Goal: Information Seeking & Learning: Learn about a topic

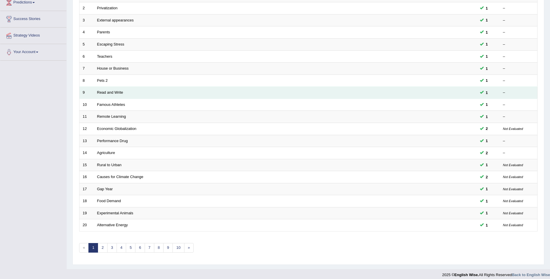
scroll to position [105, 0]
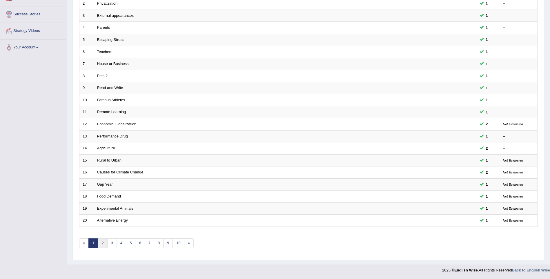
click at [103, 241] on link "2" at bounding box center [103, 243] width 10 height 10
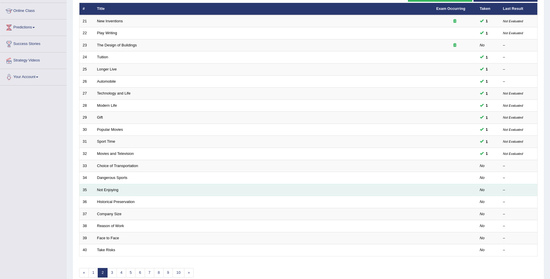
scroll to position [105, 0]
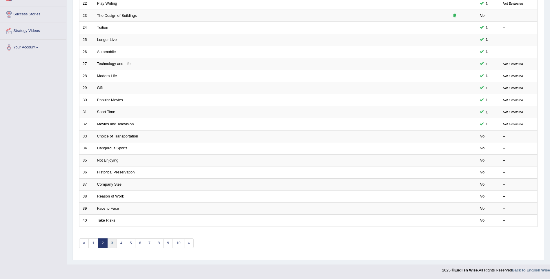
click at [115, 245] on link "3" at bounding box center [112, 243] width 10 height 10
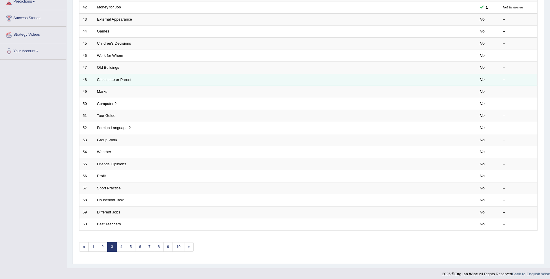
scroll to position [105, 0]
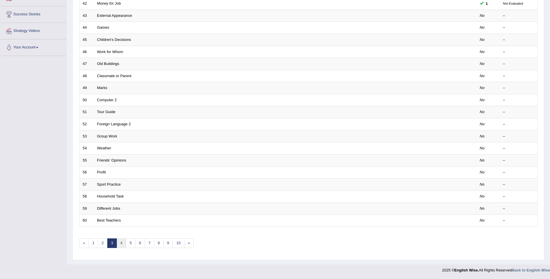
click at [122, 246] on link "4" at bounding box center [121, 243] width 10 height 10
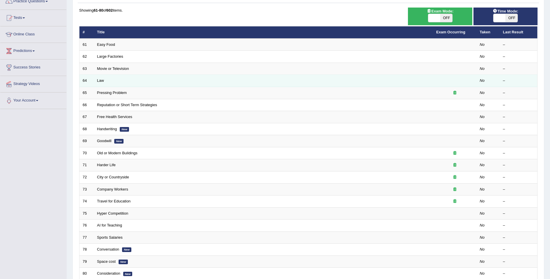
scroll to position [67, 0]
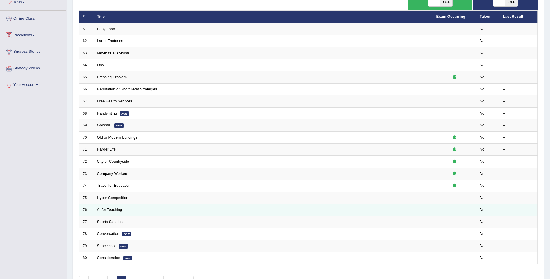
click at [121, 211] on link "AI for Teaching" at bounding box center [109, 209] width 25 height 4
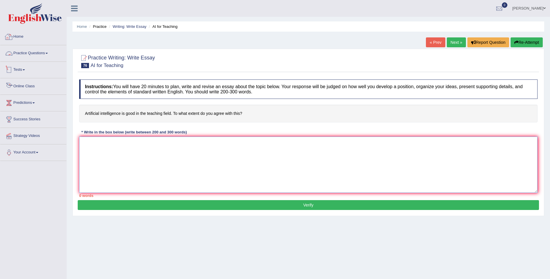
click at [98, 156] on textarea at bounding box center [308, 164] width 458 height 56
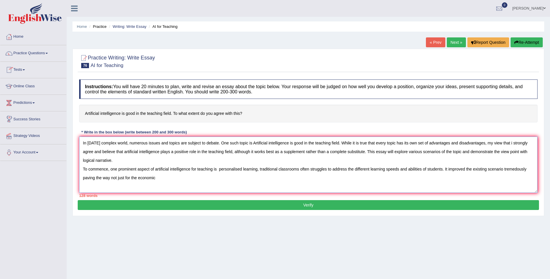
click at [139, 178] on textarea "In today's complex world, numerous issues and topics are subject to debate. One…" at bounding box center [308, 164] width 458 height 56
click at [174, 176] on textarea "In today's complex world, numerous issues and topics are subject to debate. One…" at bounding box center [308, 164] width 458 height 56
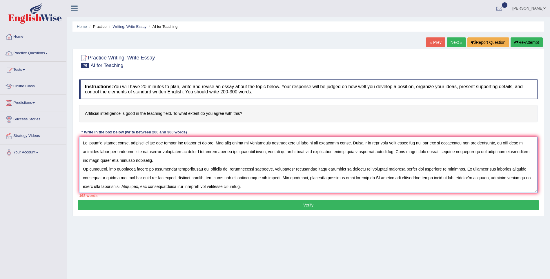
scroll to position [5, 0]
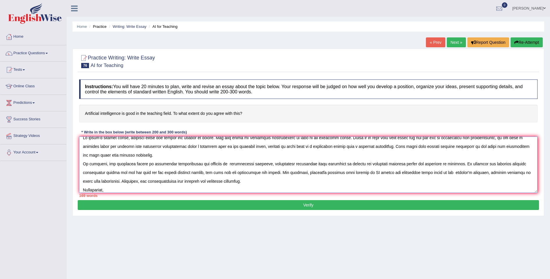
click at [93, 188] on textarea at bounding box center [308, 164] width 458 height 56
click at [116, 191] on textarea at bounding box center [308, 164] width 458 height 56
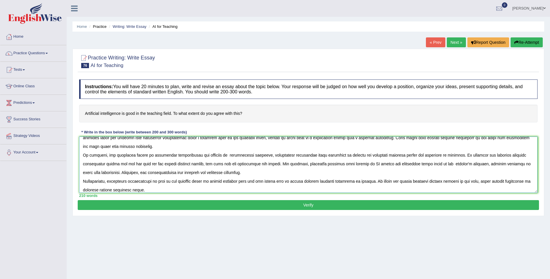
scroll to position [23, 0]
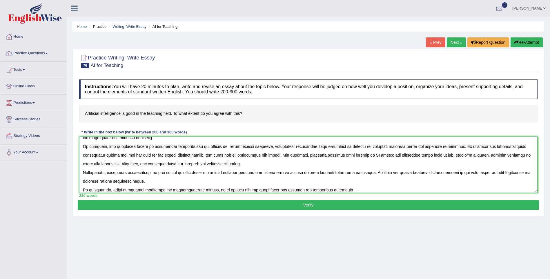
click at [109, 189] on textarea at bounding box center [308, 164] width 458 height 56
click at [160, 189] on textarea at bounding box center [308, 164] width 458 height 56
click at [218, 189] on textarea at bounding box center [308, 164] width 458 height 56
click at [528, 189] on textarea at bounding box center [308, 164] width 458 height 56
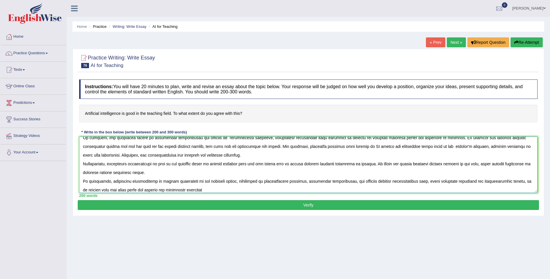
drag, startPoint x: 180, startPoint y: 189, endPoint x: 173, endPoint y: 189, distance: 7.2
click at [178, 189] on textarea at bounding box center [308, 164] width 458 height 56
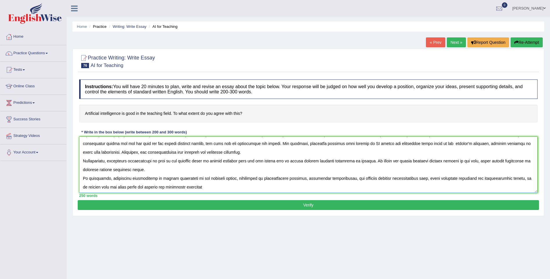
click at [204, 188] on textarea at bounding box center [308, 164] width 458 height 56
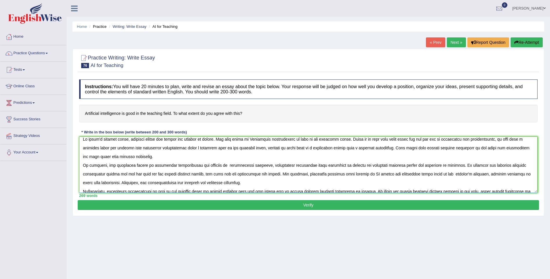
scroll to position [0, 0]
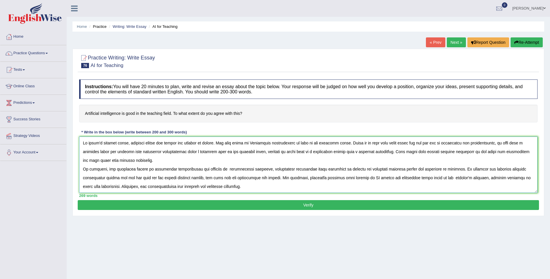
click at [219, 168] on textarea at bounding box center [308, 164] width 458 height 56
click at [154, 170] on textarea at bounding box center [308, 164] width 458 height 56
click at [214, 168] on textarea at bounding box center [308, 164] width 458 height 56
click at [230, 168] on textarea at bounding box center [308, 164] width 458 height 56
click at [177, 185] on textarea at bounding box center [308, 164] width 458 height 56
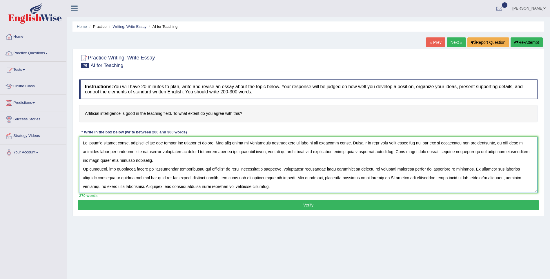
click at [192, 184] on textarea at bounding box center [308, 164] width 458 height 56
click at [236, 185] on textarea at bounding box center [308, 164] width 458 height 56
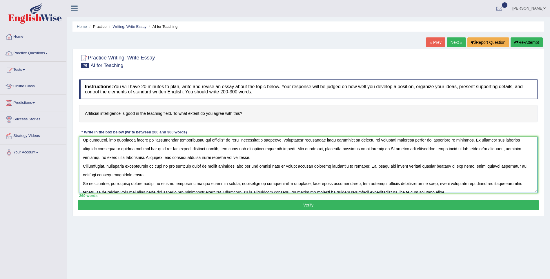
scroll to position [35, 0]
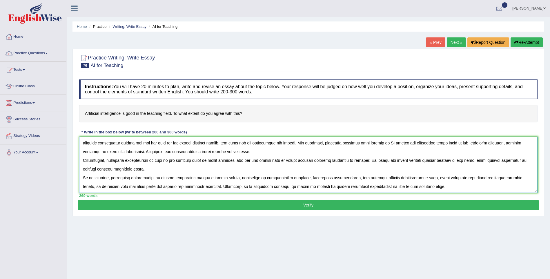
click at [242, 159] on textarea at bounding box center [308, 164] width 458 height 56
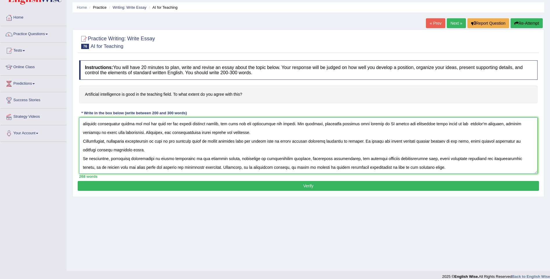
scroll to position [19, 0]
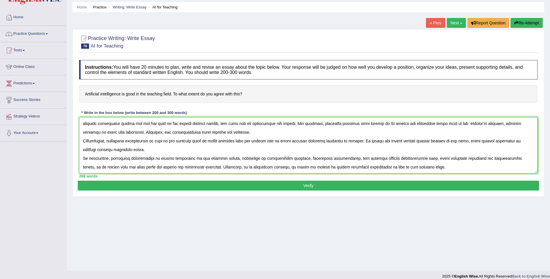
type textarea "In today's complex world, numerous issues and topics are subject to debate. One…"
click at [309, 184] on button "Verify" at bounding box center [308, 185] width 461 height 10
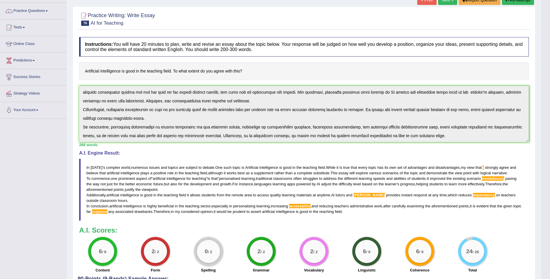
scroll to position [48, 0]
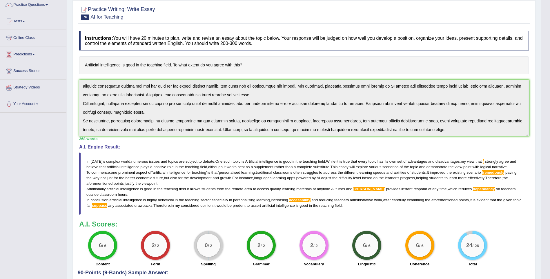
click at [465, 186] on blockquote "In today ' s complex world , numerous issues and topics are subject to debate .…" at bounding box center [303, 183] width 449 height 62
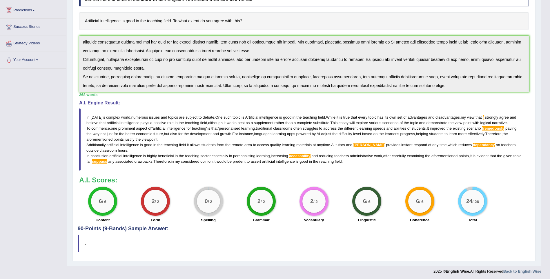
scroll to position [94, 0]
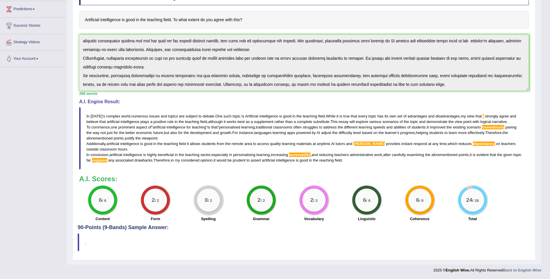
click at [151, 225] on h4 "90-Points (9-Bands) Sample Answer:" at bounding box center [304, 105] width 452 height 249
click at [151, 227] on h4 "90-Points (9-Bands) Sample Answer:" at bounding box center [304, 105] width 452 height 249
drag, startPoint x: 96, startPoint y: 226, endPoint x: 101, endPoint y: 227, distance: 5.5
click at [96, 226] on h4 "90-Points (9-Bands) Sample Answer:" at bounding box center [304, 105] width 452 height 249
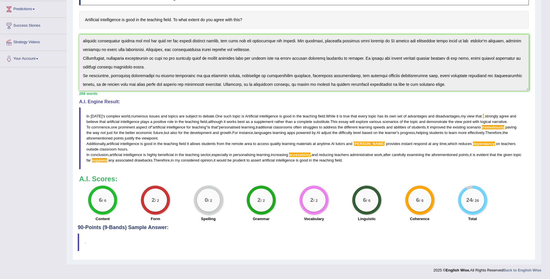
drag, startPoint x: 109, startPoint y: 225, endPoint x: 138, endPoint y: 231, distance: 29.5
click at [114, 225] on h4 "90-Points (9-Bands) Sample Answer:" at bounding box center [304, 105] width 452 height 249
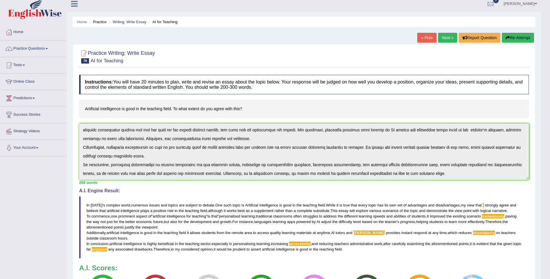
scroll to position [0, 0]
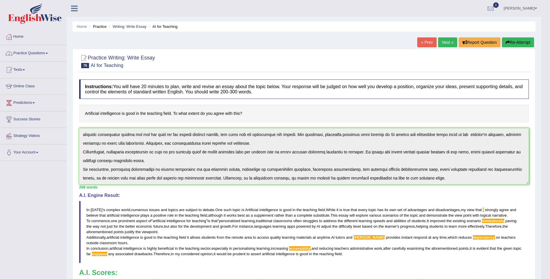
click at [45, 50] on link "Practice Questions" at bounding box center [33, 52] width 66 height 14
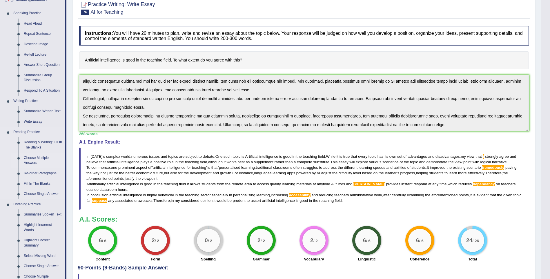
scroll to position [58, 0]
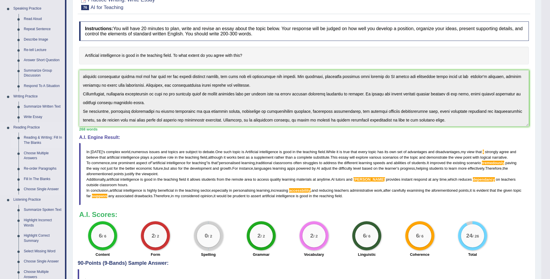
click at [33, 136] on link "Reading & Writing: Fill In The Blanks" at bounding box center [43, 139] width 44 height 15
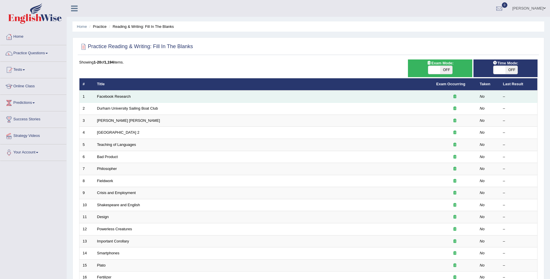
click at [455, 96] on icon at bounding box center [454, 96] width 3 height 4
click at [101, 98] on link "Facebook Research" at bounding box center [114, 96] width 34 height 4
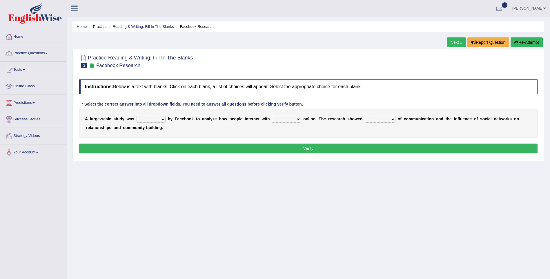
click at [156, 116] on select "surveyed had asked made" at bounding box center [150, 119] width 29 height 7
select select "surveyed"
click at [136, 116] on select "surveyed had asked made" at bounding box center [150, 119] width 29 height 7
click at [272, 116] on select "together all each other another" at bounding box center [286, 119] width 29 height 7
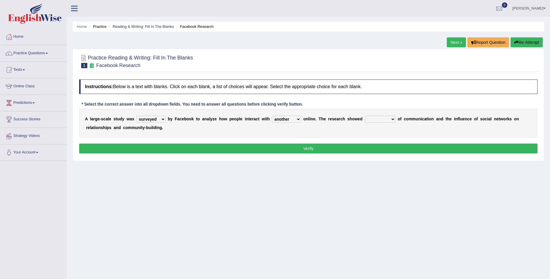
click at [364, 117] on select "advantages standards fellowships patterns" at bounding box center [379, 119] width 31 height 7
click at [281, 119] on select "together all each other another" at bounding box center [286, 119] width 29 height 7
click at [272, 116] on select "together all each other another" at bounding box center [286, 119] width 29 height 7
click at [274, 117] on select "together all each other another" at bounding box center [286, 119] width 29 height 7
select select "each other"
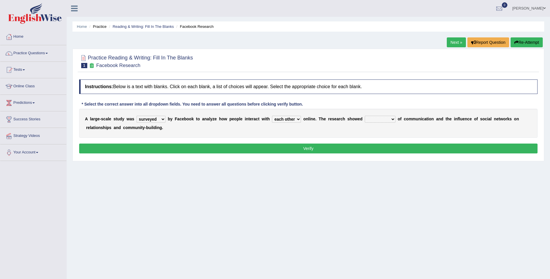
click at [272, 116] on select "together all each other another" at bounding box center [286, 119] width 29 height 7
click at [366, 120] on select "advantages standards fellowships patterns" at bounding box center [379, 119] width 31 height 7
select select "patterns"
click at [364, 116] on select "advantages standards fellowships patterns" at bounding box center [379, 119] width 31 height 7
click at [353, 148] on button "Verify" at bounding box center [308, 148] width 458 height 10
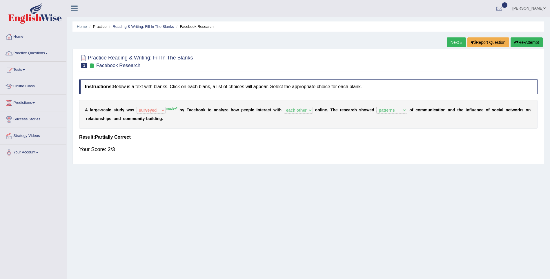
click at [452, 42] on link "Next »" at bounding box center [455, 42] width 19 height 10
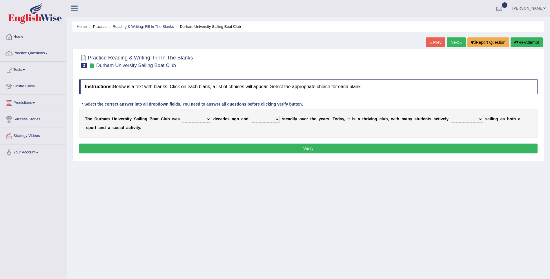
click at [182, 119] on select "found fund founded find" at bounding box center [196, 119] width 29 height 7
select select "found"
click at [182, 116] on select "found fund founded find" at bounding box center [196, 119] width 29 height 7
click at [254, 119] on select "grow growing has grown grown" at bounding box center [265, 119] width 29 height 7
select select "growing"
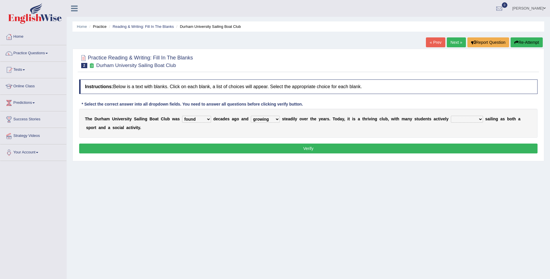
click at [251, 116] on select "grow growing has grown grown" at bounding box center [265, 119] width 29 height 7
click at [450, 119] on select "enjoy enjoyed are enjoying enjoying" at bounding box center [466, 119] width 32 height 7
select select "enjoying"
click at [450, 116] on select "enjoy enjoyed are enjoying enjoying" at bounding box center [466, 119] width 32 height 7
click at [390, 147] on button "Verify" at bounding box center [308, 148] width 458 height 10
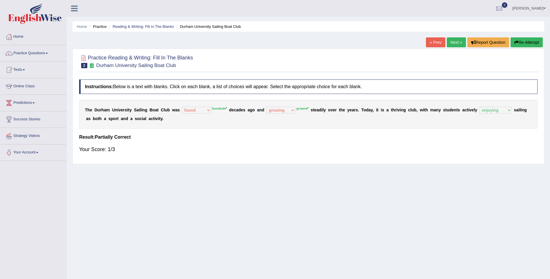
click at [454, 41] on link "Next »" at bounding box center [455, 42] width 19 height 10
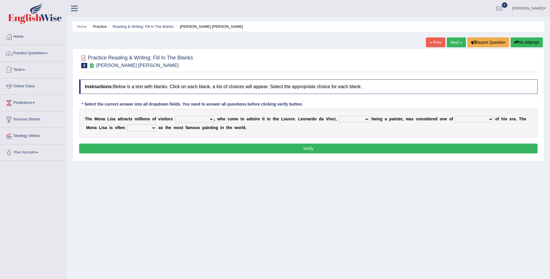
select select "all year round"
click at [175, 116] on select "around the year the all year all year round per year" at bounding box center [194, 119] width 39 height 7
click at [339, 118] on select "rather than as much as as well as as long as" at bounding box center [354, 119] width 30 height 7
select select "rather than"
click at [339, 116] on select "rather than as much as as well as as long as" at bounding box center [354, 119] width 30 height 7
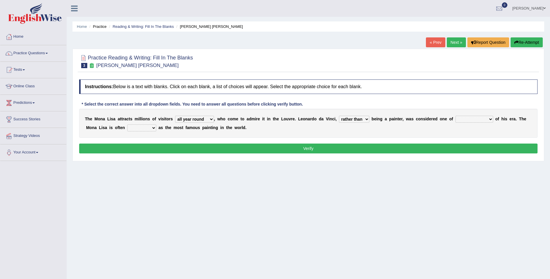
click at [455, 118] on select "better artists artist the better artist the best artists" at bounding box center [474, 119] width 38 height 7
select select "the best artists"
click at [455, 116] on select "better artists artist the better artist the best artists" at bounding box center [474, 119] width 38 height 7
click at [127, 126] on select "classified suggested predicted described" at bounding box center [141, 127] width 29 height 7
select select "classified"
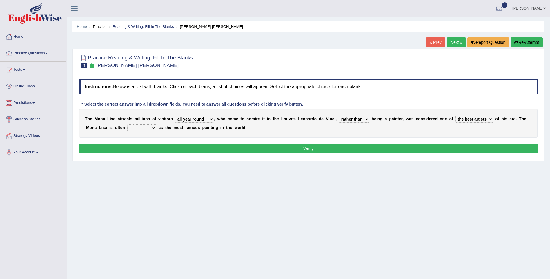
click at [127, 124] on select "classified suggested predicted described" at bounding box center [141, 127] width 29 height 7
click at [132, 147] on button "Verify" at bounding box center [308, 148] width 458 height 10
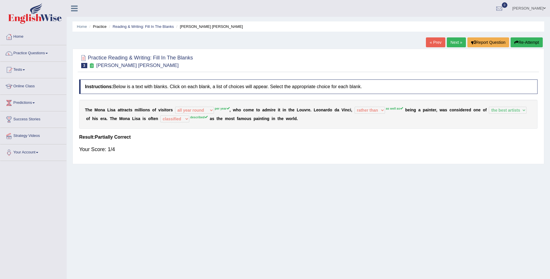
click at [456, 43] on link "Next »" at bounding box center [455, 42] width 19 height 10
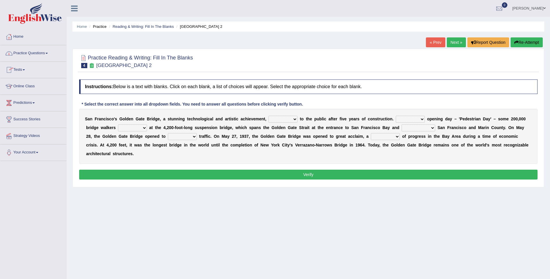
click at [51, 53] on link "Practice Questions" at bounding box center [33, 52] width 66 height 14
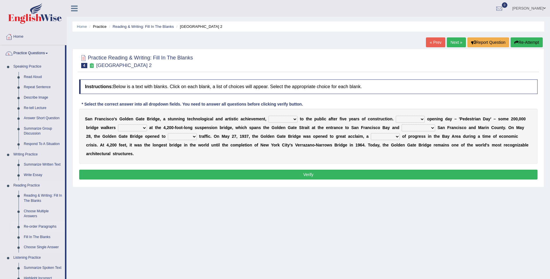
click at [39, 225] on link "Re-order Paragraphs" at bounding box center [43, 226] width 44 height 10
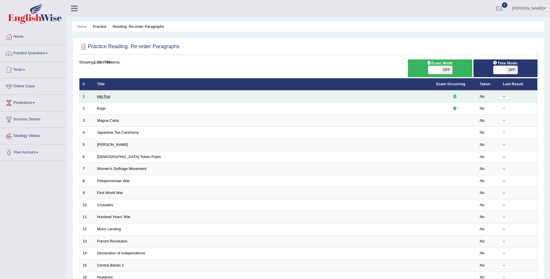
click at [105, 96] on link "Hip Pop" at bounding box center [103, 96] width 13 height 4
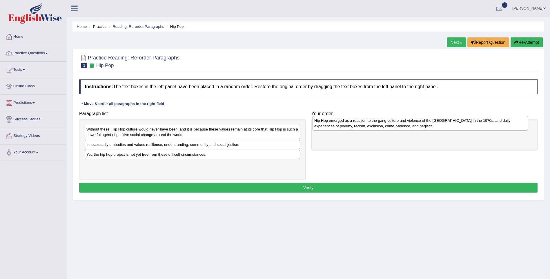
drag, startPoint x: 153, startPoint y: 132, endPoint x: 380, endPoint y: 123, distance: 227.8
click at [380, 123] on div "Hip Hop emerged as a reaction to the gang culture and violence of the South Bro…" at bounding box center [419, 123] width 215 height 14
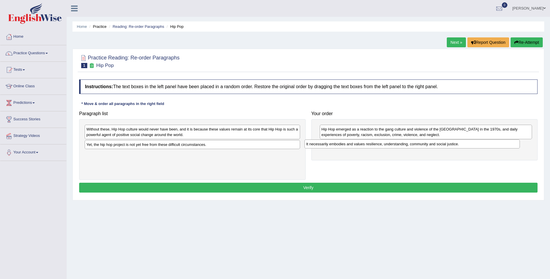
drag, startPoint x: 244, startPoint y: 145, endPoint x: 463, endPoint y: 145, distance: 219.6
click at [463, 145] on div "It necessarily embodies and values resilience, understanding, community and soc…" at bounding box center [411, 143] width 215 height 9
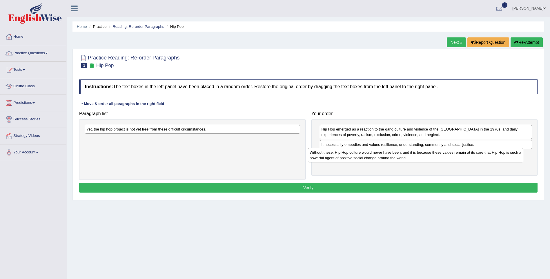
drag, startPoint x: 255, startPoint y: 130, endPoint x: 478, endPoint y: 153, distance: 224.5
click at [478, 153] on div "Without these, Hip Hop culture would never have been, and it is because these v…" at bounding box center [415, 155] width 215 height 14
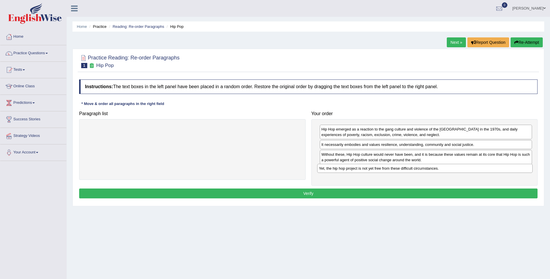
drag, startPoint x: 222, startPoint y: 128, endPoint x: 455, endPoint y: 167, distance: 235.6
click at [455, 167] on div "Yet, the hip hop project is not yet free from these difficult circumstances." at bounding box center [424, 168] width 215 height 9
click at [349, 192] on button "Verify" at bounding box center [308, 193] width 458 height 10
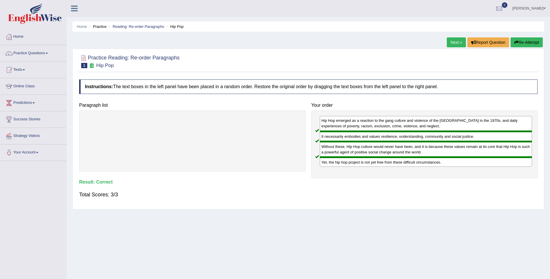
click at [459, 42] on link "Next »" at bounding box center [455, 42] width 19 height 10
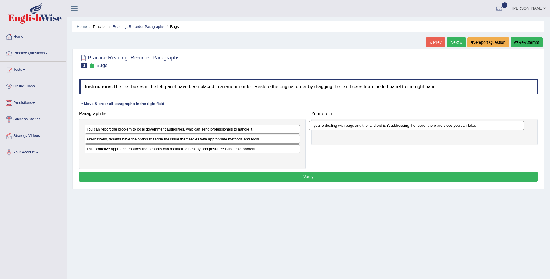
drag, startPoint x: 160, startPoint y: 138, endPoint x: 384, endPoint y: 125, distance: 224.3
click at [384, 125] on div "If you're dealing with bugs and the landlord isn't addressing the issue, there …" at bounding box center [416, 125] width 215 height 9
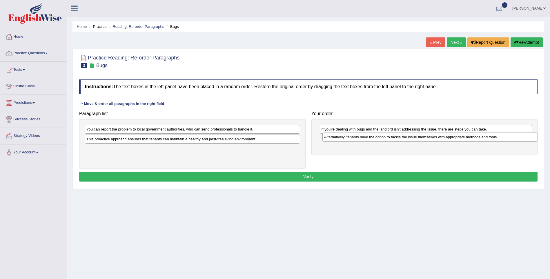
drag, startPoint x: 160, startPoint y: 140, endPoint x: 397, endPoint y: 138, distance: 237.5
click at [397, 138] on div "Alternatively, tenants have the option to tackle the issue themselves with appr…" at bounding box center [429, 136] width 215 height 9
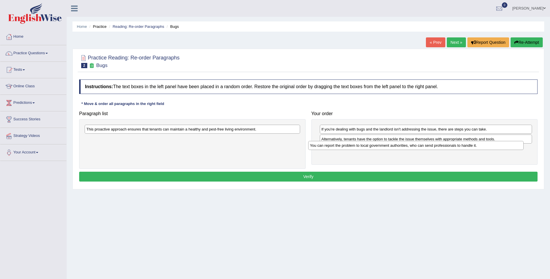
drag, startPoint x: 241, startPoint y: 129, endPoint x: 473, endPoint y: 145, distance: 232.9
click at [473, 145] on div "You can report the problem to local government authorities, who can send profes…" at bounding box center [415, 145] width 215 height 9
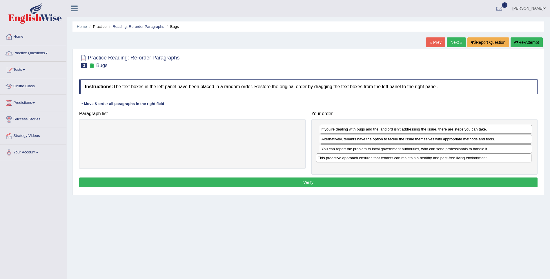
drag, startPoint x: 260, startPoint y: 130, endPoint x: 492, endPoint y: 159, distance: 232.9
click at [492, 159] on div "This proactive approach ensures that tenants can maintain a healthy and pest-fr…" at bounding box center [423, 157] width 215 height 9
click at [317, 180] on button "Verify" at bounding box center [308, 182] width 458 height 10
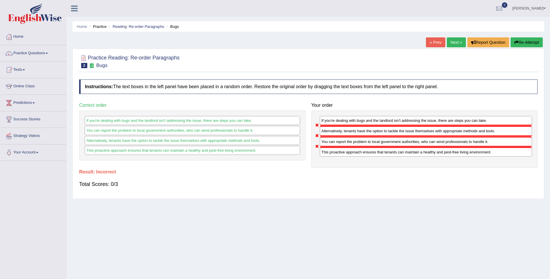
click at [526, 44] on button "Re-Attempt" at bounding box center [526, 42] width 32 height 10
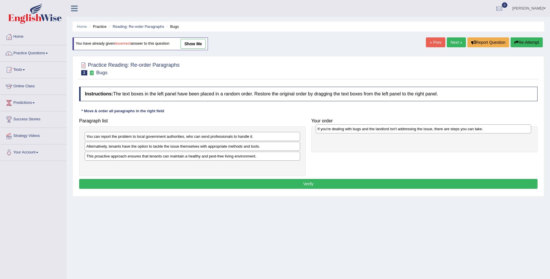
drag, startPoint x: 167, startPoint y: 146, endPoint x: 398, endPoint y: 128, distance: 231.5
click at [398, 128] on div "If you're dealing with bugs and the landlord isn't addressing the issue, there …" at bounding box center [422, 128] width 215 height 9
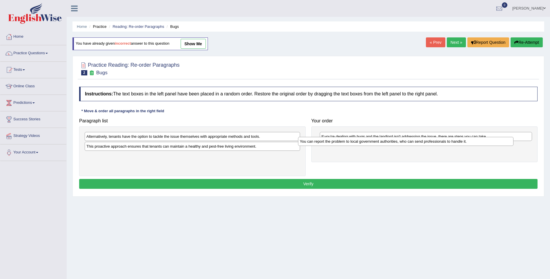
drag, startPoint x: 238, startPoint y: 134, endPoint x: 451, endPoint y: 139, distance: 213.3
click at [451, 139] on div "You can report the problem to local government authorities, who can send profes…" at bounding box center [405, 141] width 215 height 9
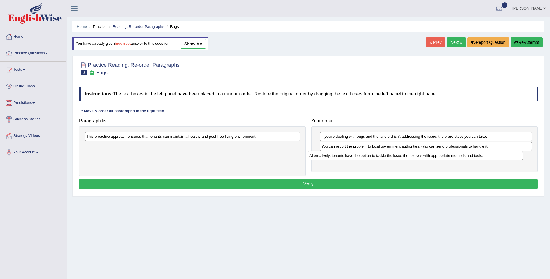
drag, startPoint x: 251, startPoint y: 134, endPoint x: 472, endPoint y: 154, distance: 221.9
click at [472, 154] on div "Alternatively, tenants have the option to tackle the issue themselves with appr…" at bounding box center [414, 155] width 215 height 9
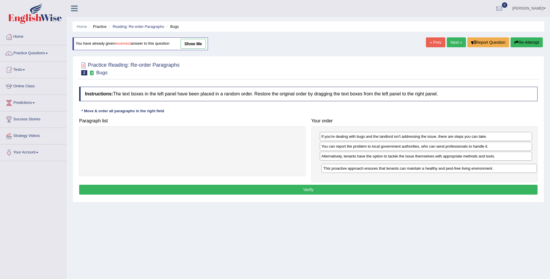
drag, startPoint x: 229, startPoint y: 134, endPoint x: 465, endPoint y: 166, distance: 237.9
click at [465, 166] on div "This proactive approach ensures that tenants can maintain a healthy and pest-fr…" at bounding box center [428, 168] width 215 height 9
click at [310, 188] on button "Verify" at bounding box center [308, 190] width 458 height 10
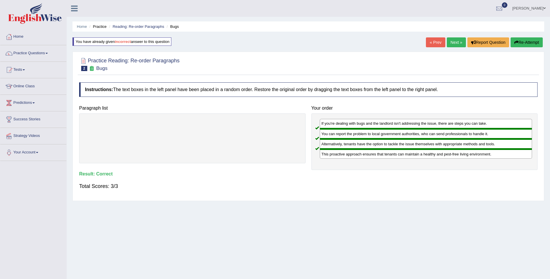
click at [454, 39] on link "Next »" at bounding box center [455, 42] width 19 height 10
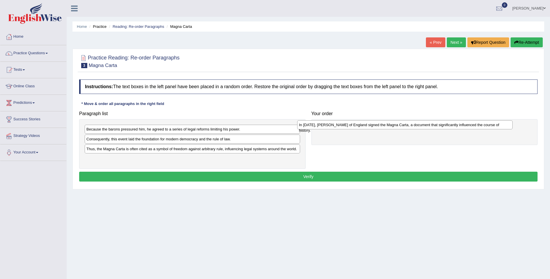
drag, startPoint x: 207, startPoint y: 138, endPoint x: 423, endPoint y: 123, distance: 216.9
click at [423, 123] on div "In [DATE], [PERSON_NAME] of England signed the Magna Carta, a document that sig…" at bounding box center [404, 124] width 215 height 9
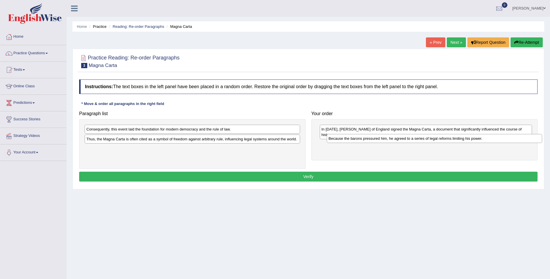
drag, startPoint x: 232, startPoint y: 128, endPoint x: 474, endPoint y: 137, distance: 242.1
click at [474, 137] on div "Because the barons pressured him, he agreed to a series of legal reforms limiti…" at bounding box center [433, 138] width 215 height 9
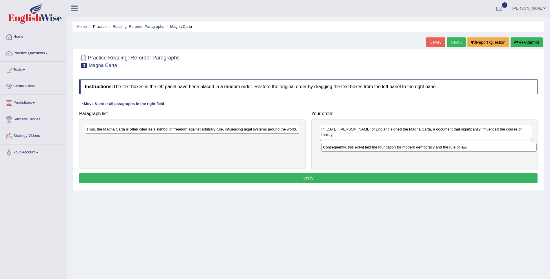
drag, startPoint x: 226, startPoint y: 130, endPoint x: 462, endPoint y: 148, distance: 237.1
click at [462, 148] on div "Consequently, this event laid the foundation for modern democracy and the rule …" at bounding box center [428, 147] width 215 height 9
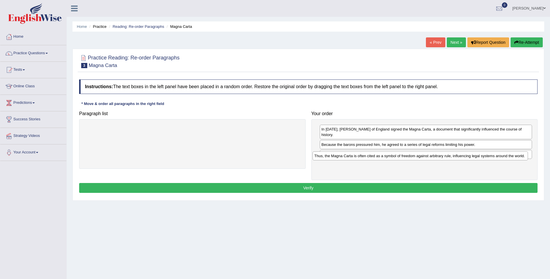
drag, startPoint x: 283, startPoint y: 128, endPoint x: 510, endPoint y: 155, distance: 229.2
click at [510, 155] on div "Thus, the Magna Carta is often cited as a symbol of freedom against arbitrary r…" at bounding box center [419, 155] width 215 height 9
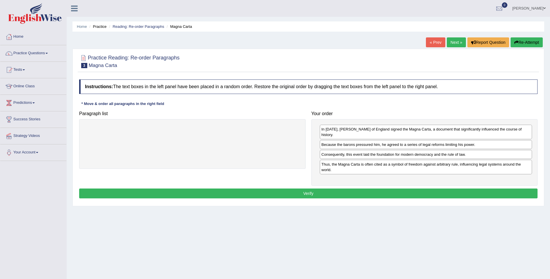
click at [319, 188] on button "Verify" at bounding box center [308, 193] width 458 height 10
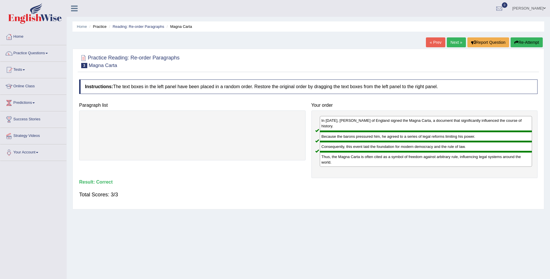
click at [455, 41] on link "Next »" at bounding box center [455, 42] width 19 height 10
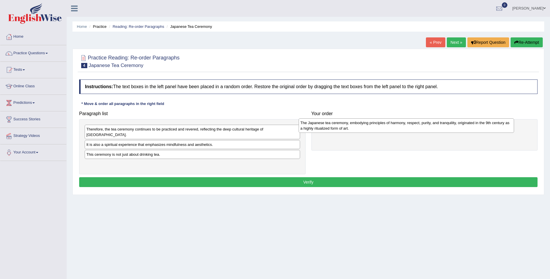
drag, startPoint x: 264, startPoint y: 142, endPoint x: 477, endPoint y: 126, distance: 214.4
click at [477, 126] on div "The Japanese tea ceremony, embodying principles of harmony, respect, purity, an…" at bounding box center [405, 125] width 215 height 14
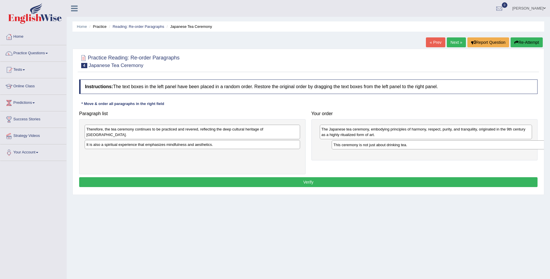
drag, startPoint x: 213, startPoint y: 149, endPoint x: 460, endPoint y: 145, distance: 246.8
click at [460, 145] on div "This ceremony is not just about drinking tea." at bounding box center [438, 144] width 215 height 9
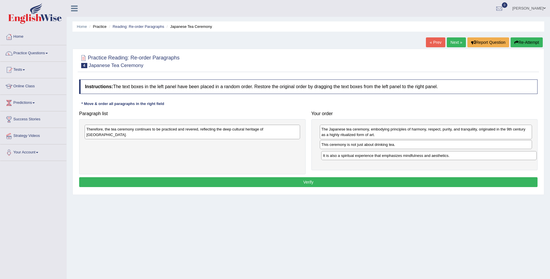
drag, startPoint x: 207, startPoint y: 138, endPoint x: 443, endPoint y: 155, distance: 236.9
click at [443, 155] on div "It is also a spiritual experience that emphasizes mindfulness and aesthetics." at bounding box center [428, 155] width 215 height 9
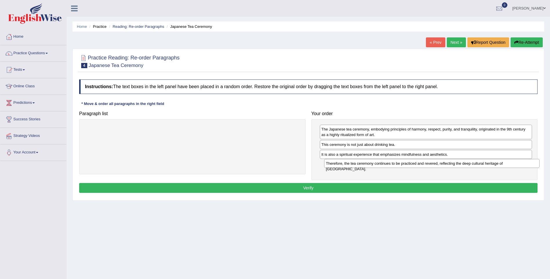
drag, startPoint x: 271, startPoint y: 125, endPoint x: 511, endPoint y: 160, distance: 241.7
click at [511, 160] on div "Therefore, the tea ceremony continues to be practiced and revered, reflecting t…" at bounding box center [431, 163] width 215 height 9
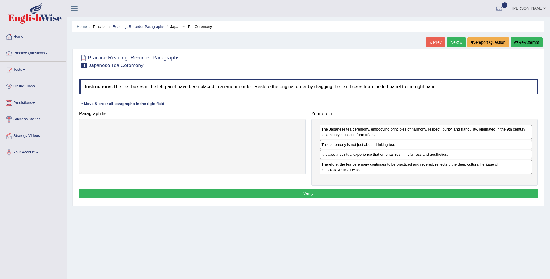
click at [339, 188] on button "Verify" at bounding box center [308, 193] width 458 height 10
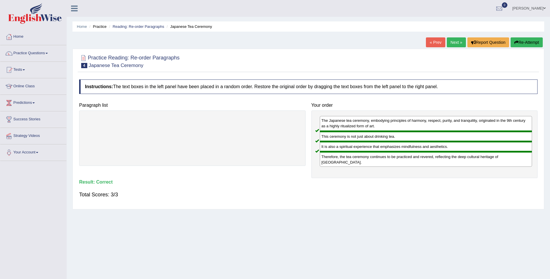
click at [454, 40] on link "Next »" at bounding box center [455, 42] width 19 height 10
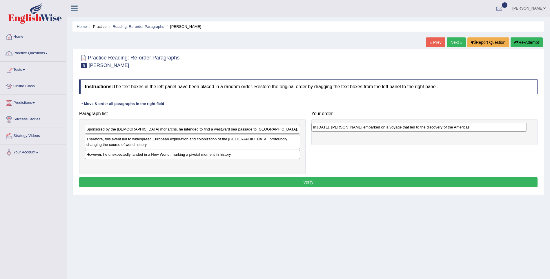
drag, startPoint x: 260, startPoint y: 165, endPoint x: 488, endPoint y: 127, distance: 230.5
click at [488, 127] on div "In 1492, Christopher Columbus embarked on a voyage that led to the discovery of…" at bounding box center [418, 127] width 215 height 9
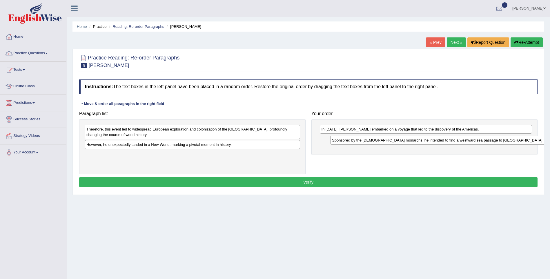
drag, startPoint x: 189, startPoint y: 129, endPoint x: 435, endPoint y: 140, distance: 245.6
click at [435, 140] on div "Sponsored by the Spanish monarchs, he intended to find a westward sea passage t…" at bounding box center [437, 140] width 215 height 9
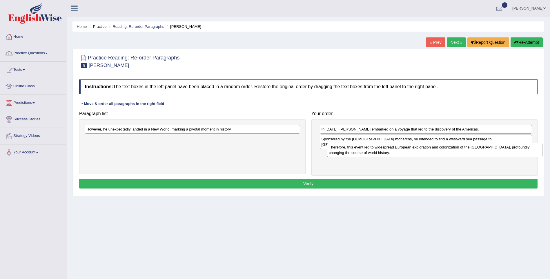
drag, startPoint x: 253, startPoint y: 131, endPoint x: 495, endPoint y: 149, distance: 242.8
click at [495, 149] on div "Therefore, this event led to widespread European exploration and colonization o…" at bounding box center [434, 150] width 215 height 14
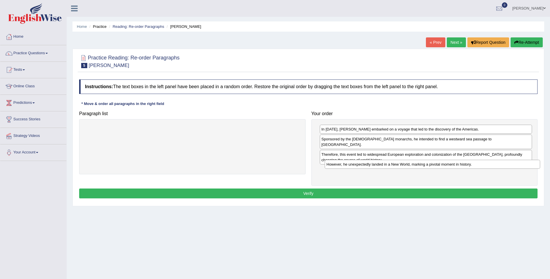
drag, startPoint x: 250, startPoint y: 127, endPoint x: 490, endPoint y: 163, distance: 242.4
click at [490, 163] on div "However, he unexpectedly landed in a New World, marking a pivotal moment in his…" at bounding box center [431, 164] width 215 height 9
click at [323, 188] on button "Verify" at bounding box center [308, 193] width 458 height 10
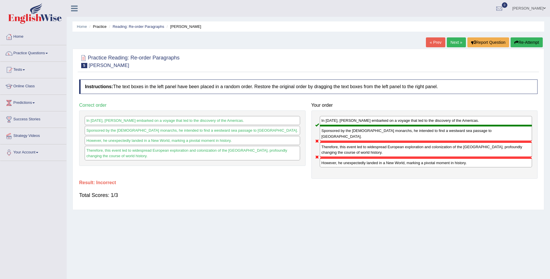
click at [524, 43] on button "Re-Attempt" at bounding box center [526, 42] width 32 height 10
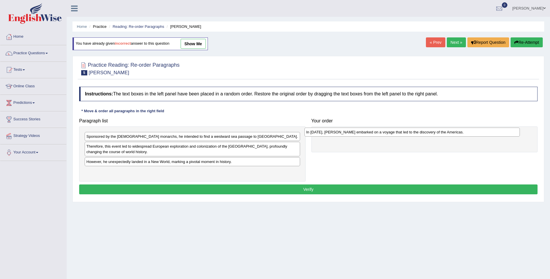
drag, startPoint x: 165, startPoint y: 174, endPoint x: 385, endPoint y: 134, distance: 223.1
click at [385, 134] on div "In [DATE], [PERSON_NAME] embarked on a voyage that led to the discovery of the …" at bounding box center [411, 131] width 215 height 9
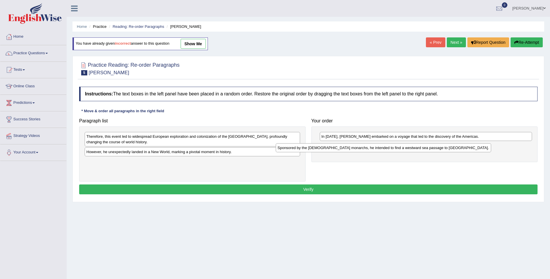
drag, startPoint x: 175, startPoint y: 136, endPoint x: 366, endPoint y: 147, distance: 191.2
click at [366, 147] on div "Sponsored by the Spanish monarchs, he intended to find a westward sea passage t…" at bounding box center [382, 147] width 215 height 9
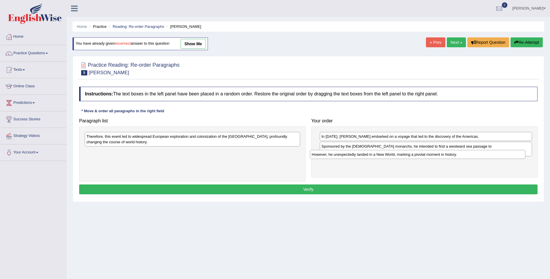
drag, startPoint x: 208, startPoint y: 152, endPoint x: 433, endPoint y: 155, distance: 225.1
click at [433, 155] on div "However, he unexpectedly landed in a New World, marking a pivotal moment in his…" at bounding box center [417, 154] width 215 height 9
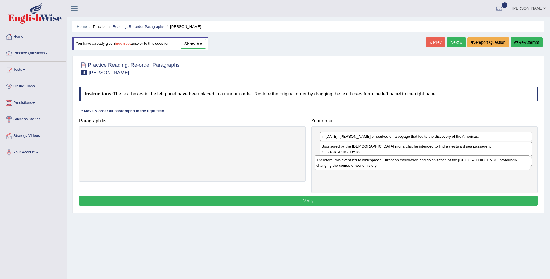
drag, startPoint x: 234, startPoint y: 136, endPoint x: 464, endPoint y: 159, distance: 230.9
click at [464, 159] on div "Therefore, this event led to widespread European exploration and colonization o…" at bounding box center [421, 162] width 215 height 14
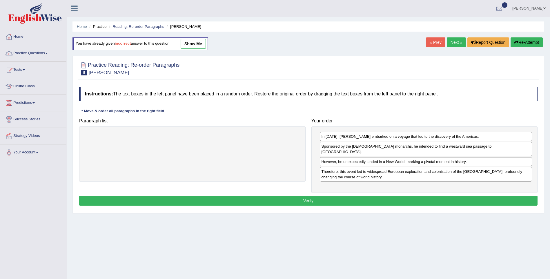
click at [361, 196] on button "Verify" at bounding box center [308, 201] width 458 height 10
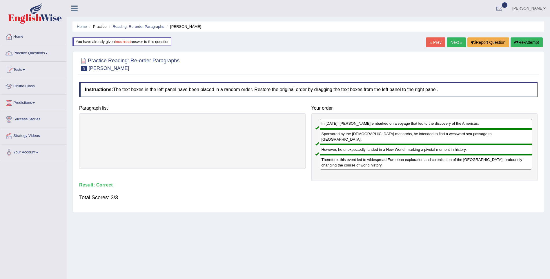
click at [454, 44] on link "Next »" at bounding box center [455, 42] width 19 height 10
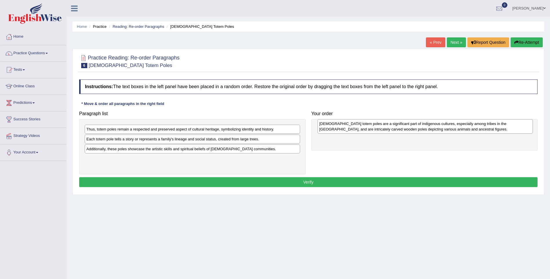
drag, startPoint x: 231, startPoint y: 133, endPoint x: 464, endPoint y: 127, distance: 232.7
click at [464, 127] on div "Native American totem poles are a significant part of indigenous cultures, espe…" at bounding box center [424, 126] width 215 height 14
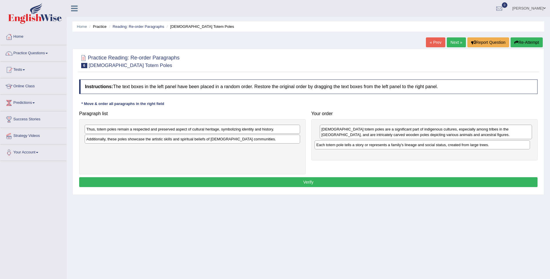
drag, startPoint x: 279, startPoint y: 139, endPoint x: 509, endPoint y: 145, distance: 229.8
click at [509, 145] on div "Each totem pole tells a story or represents a family's lineage and social statu…" at bounding box center [421, 144] width 215 height 9
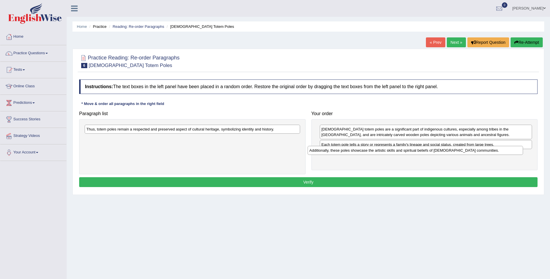
drag, startPoint x: 222, startPoint y: 140, endPoint x: 444, endPoint y: 151, distance: 223.0
click at [444, 151] on div "Additionally, these poles showcase the artistic skills and spiritual beliefs of…" at bounding box center [414, 150] width 215 height 9
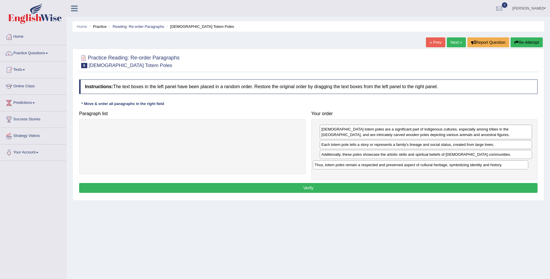
drag, startPoint x: 263, startPoint y: 128, endPoint x: 491, endPoint y: 164, distance: 230.7
click at [491, 164] on div "Thus, totem poles remain a respected and preserved aspect of cultural heritage,…" at bounding box center [420, 164] width 215 height 9
click at [355, 185] on button "Verify" at bounding box center [308, 188] width 458 height 10
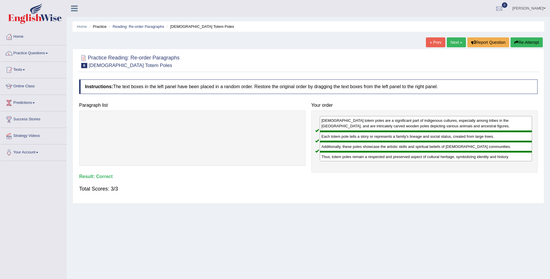
click at [455, 43] on link "Next »" at bounding box center [455, 42] width 19 height 10
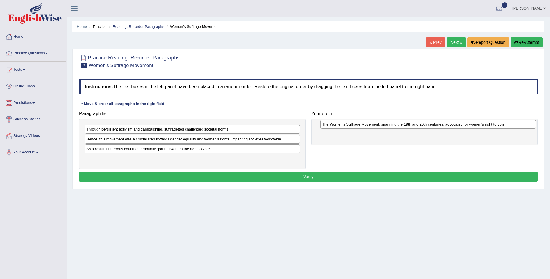
drag, startPoint x: 142, startPoint y: 159, endPoint x: 377, endPoint y: 124, distance: 238.0
click at [377, 124] on div "The Women's Suffrage Movement, spanning the 19th and 20th centuries, advocated …" at bounding box center [427, 124] width 215 height 9
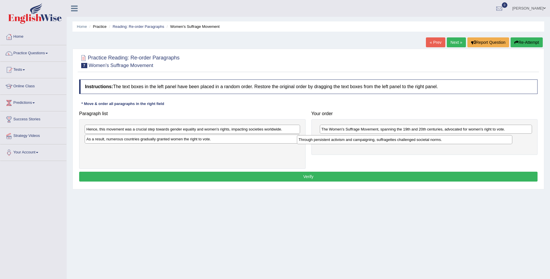
drag, startPoint x: 231, startPoint y: 130, endPoint x: 443, endPoint y: 140, distance: 212.3
click at [443, 140] on div "Through persistent activism and campaigning, suffragettes challenged societal n…" at bounding box center [404, 139] width 215 height 9
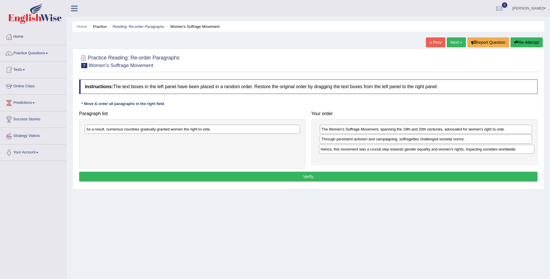
drag, startPoint x: 257, startPoint y: 127, endPoint x: 491, endPoint y: 147, distance: 234.9
click at [491, 147] on div "Hence, this movement was a crucial step towards gender equality and women's rig…" at bounding box center [426, 149] width 215 height 9
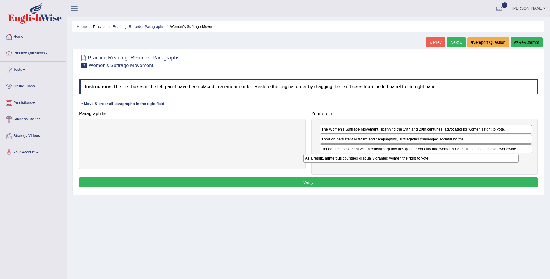
drag, startPoint x: 229, startPoint y: 129, endPoint x: 448, endPoint y: 158, distance: 220.3
click at [448, 158] on div "As a result, numerous countries gradually granted women the right to vote." at bounding box center [410, 158] width 215 height 9
click at [392, 180] on button "Verify" at bounding box center [308, 182] width 458 height 10
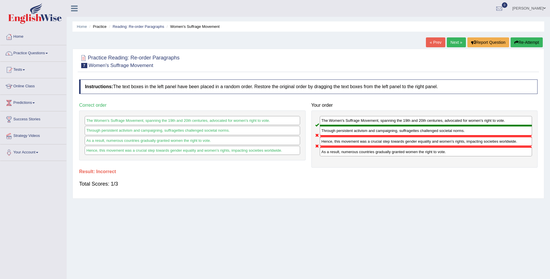
click at [524, 39] on button "Re-Attempt" at bounding box center [526, 42] width 32 height 10
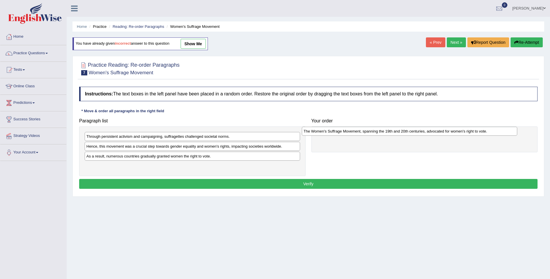
drag, startPoint x: 165, startPoint y: 165, endPoint x: 382, endPoint y: 131, distance: 219.7
click at [382, 131] on div "The Women's Suffrage Movement, spanning the 19th and 20th centuries, advocated …" at bounding box center [409, 131] width 215 height 9
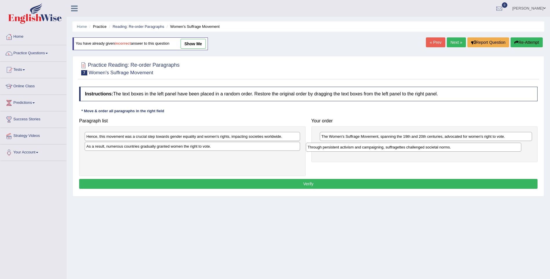
drag, startPoint x: 193, startPoint y: 136, endPoint x: 414, endPoint y: 147, distance: 221.3
click at [414, 147] on div "Through persistent activism and campaigning, suffragettes challenged societal n…" at bounding box center [413, 147] width 215 height 9
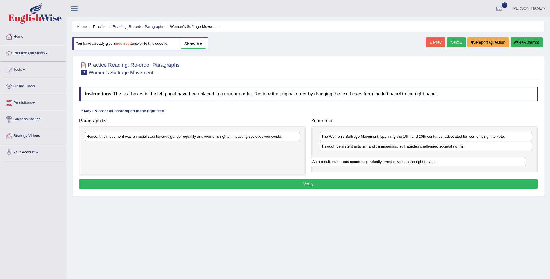
drag, startPoint x: 226, startPoint y: 145, endPoint x: 455, endPoint y: 158, distance: 229.2
click at [455, 158] on div "As a result, numerous countries gradually granted women the right to vote." at bounding box center [417, 161] width 215 height 9
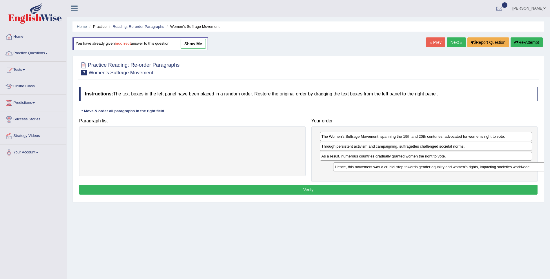
drag, startPoint x: 253, startPoint y: 134, endPoint x: 501, endPoint y: 165, distance: 250.1
click at [501, 165] on div "Hence, this movement was a crucial step towards gender equality and women's rig…" at bounding box center [440, 166] width 215 height 9
click at [309, 189] on button "Verify" at bounding box center [308, 190] width 458 height 10
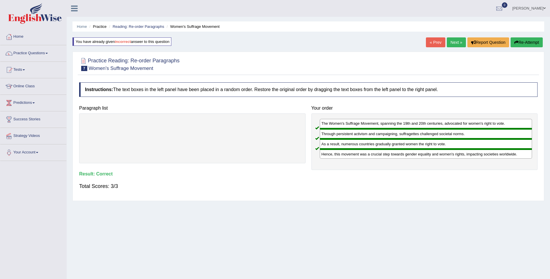
click at [459, 42] on link "Next »" at bounding box center [455, 42] width 19 height 10
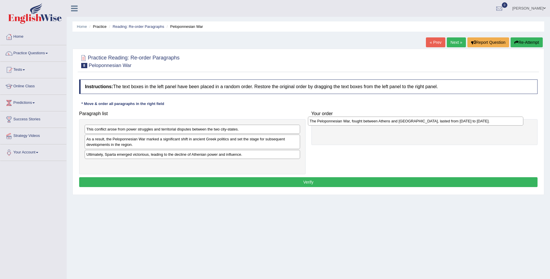
drag, startPoint x: 154, startPoint y: 164, endPoint x: 377, endPoint y: 121, distance: 227.2
click at [377, 121] on div "The Peloponnesian War, fought between Athens and [GEOGRAPHIC_DATA], lasted from…" at bounding box center [415, 120] width 215 height 9
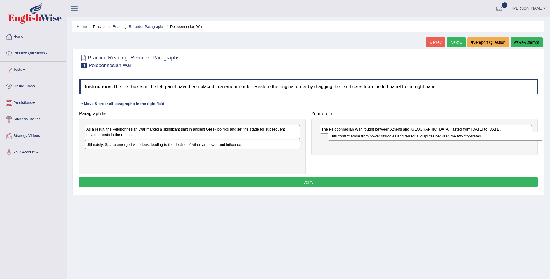
drag, startPoint x: 253, startPoint y: 128, endPoint x: 496, endPoint y: 135, distance: 243.1
click at [496, 135] on div "This conflict arose from power struggles and territorial disputes between the t…" at bounding box center [435, 136] width 215 height 9
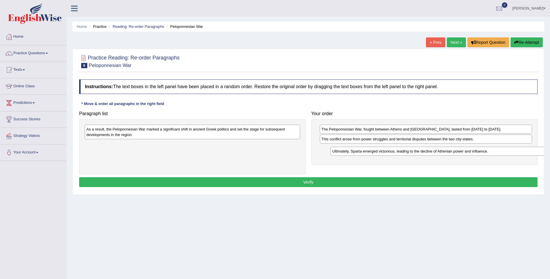
drag, startPoint x: 266, startPoint y: 142, endPoint x: 511, endPoint y: 148, distance: 245.7
click at [511, 148] on div "Ultimately, Sparta emerged victorious, leading to the decline of Athenian power…" at bounding box center [437, 151] width 215 height 9
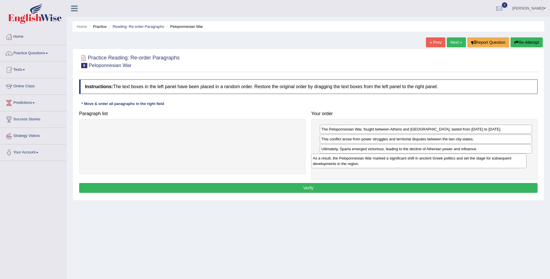
drag, startPoint x: 285, startPoint y: 134, endPoint x: 512, endPoint y: 163, distance: 228.1
click at [512, 163] on div "As a result, the Peloponnesian War marked a significant shift in ancient Greek …" at bounding box center [418, 161] width 215 height 14
click at [358, 185] on button "Verify" at bounding box center [308, 188] width 458 height 10
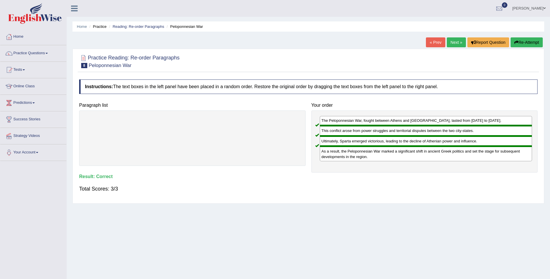
click at [455, 45] on link "Next »" at bounding box center [455, 42] width 19 height 10
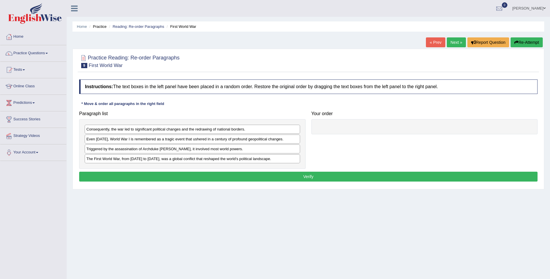
click at [451, 39] on link "Next »" at bounding box center [455, 42] width 19 height 10
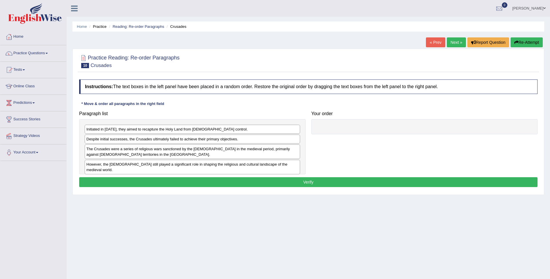
click at [452, 40] on link "Next »" at bounding box center [455, 42] width 19 height 10
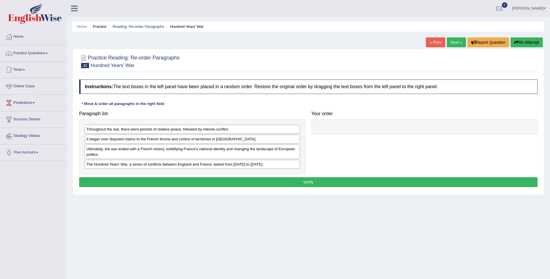
click at [452, 40] on link "Next »" at bounding box center [455, 42] width 19 height 10
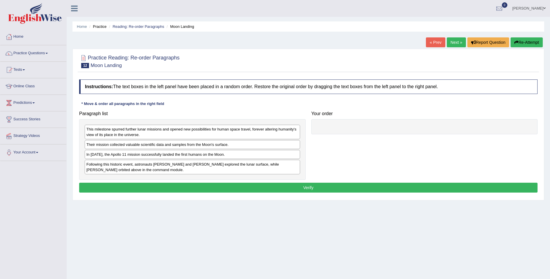
click at [430, 45] on link "« Prev" at bounding box center [435, 42] width 19 height 10
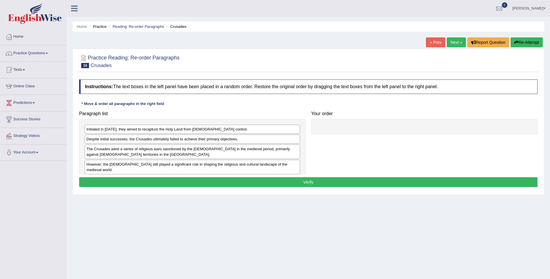
click at [430, 45] on link "« Prev" at bounding box center [435, 42] width 19 height 10
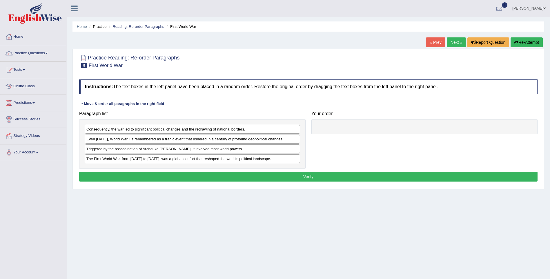
click at [430, 45] on link "« Prev" at bounding box center [435, 42] width 19 height 10
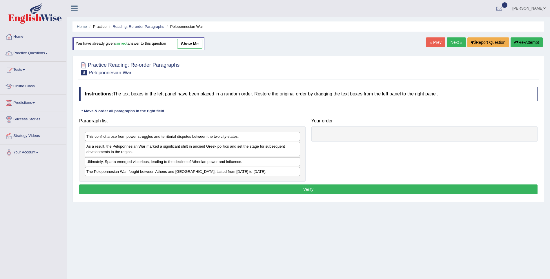
click at [454, 39] on link "Next »" at bounding box center [455, 42] width 19 height 10
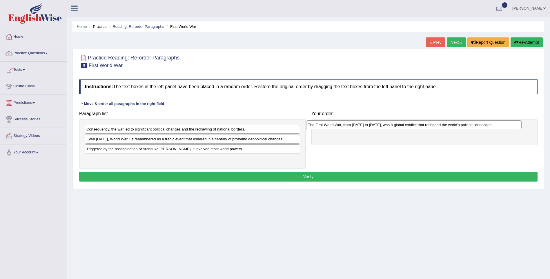
drag, startPoint x: 274, startPoint y: 158, endPoint x: 495, endPoint y: 124, distance: 223.9
click at [495, 124] on div "The First World War, from 1914 to 1918, was a global conflict that reshaped the…" at bounding box center [413, 124] width 215 height 9
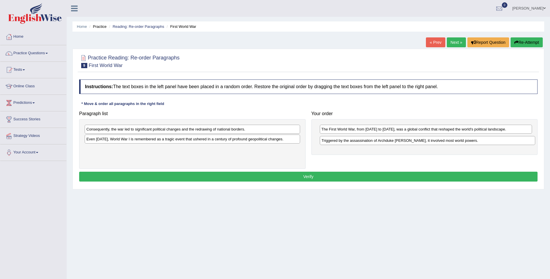
drag, startPoint x: 226, startPoint y: 148, endPoint x: 461, endPoint y: 139, distance: 235.1
click at [461, 139] on div "Triggered by the assassination of Archduke Franz Ferdinand, it involved most wo…" at bounding box center [427, 140] width 215 height 9
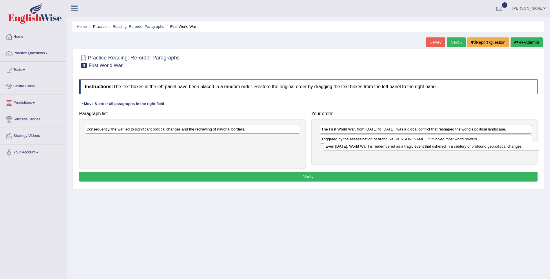
drag, startPoint x: 243, startPoint y: 138, endPoint x: 482, endPoint y: 146, distance: 239.1
click at [482, 146] on div "Even today, World War I is remembered as a tragic event that ushered in a centu…" at bounding box center [431, 146] width 215 height 9
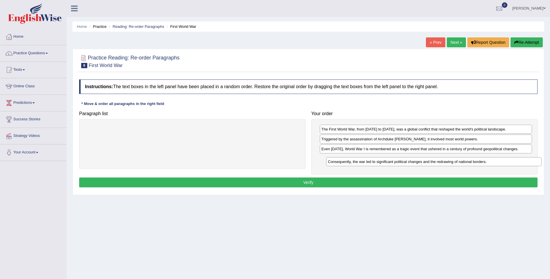
drag, startPoint x: 254, startPoint y: 127, endPoint x: 495, endPoint y: 156, distance: 242.9
click at [495, 157] on div "Consequently, the war led to significant political changes and the redrawing of…" at bounding box center [433, 161] width 215 height 9
click at [366, 181] on button "Verify" at bounding box center [308, 182] width 458 height 10
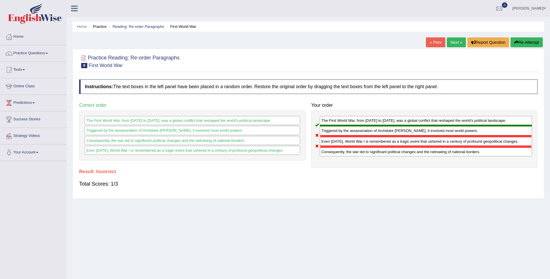
click at [521, 44] on button "Re-Attempt" at bounding box center [526, 42] width 32 height 10
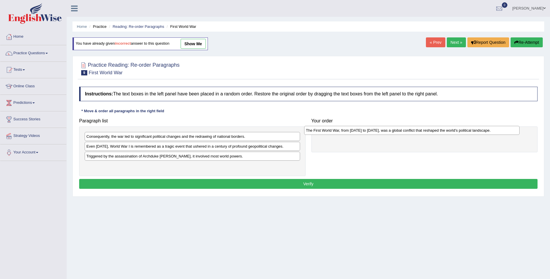
drag, startPoint x: 153, startPoint y: 164, endPoint x: 373, endPoint y: 129, distance: 222.2
click at [373, 129] on div "The First World War, from [DATE] to [DATE], was a global conflict that reshaped…" at bounding box center [411, 130] width 215 height 9
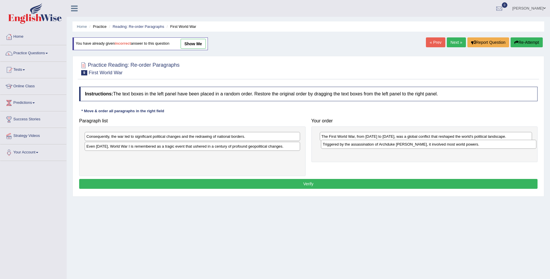
drag, startPoint x: 164, startPoint y: 156, endPoint x: 400, endPoint y: 144, distance: 236.4
click at [400, 144] on div "Triggered by the assassination of Archduke [PERSON_NAME], it involved most worl…" at bounding box center [428, 144] width 215 height 9
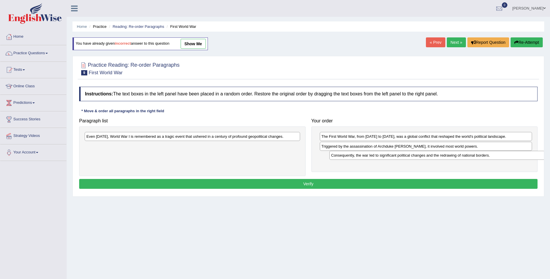
drag, startPoint x: 179, startPoint y: 136, endPoint x: 424, endPoint y: 153, distance: 245.1
click at [424, 153] on div "Consequently, the war led to significant political changes and the redrawing of…" at bounding box center [436, 155] width 215 height 9
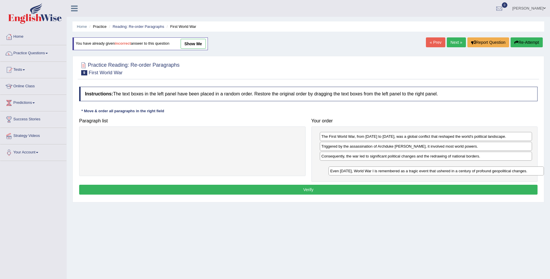
drag, startPoint x: 260, startPoint y: 136, endPoint x: 504, endPoint y: 170, distance: 246.0
click at [504, 170] on div "Even [DATE], World War I is remembered as a tragic event that ushered in a cent…" at bounding box center [435, 170] width 215 height 9
click at [309, 189] on button "Verify" at bounding box center [308, 190] width 458 height 10
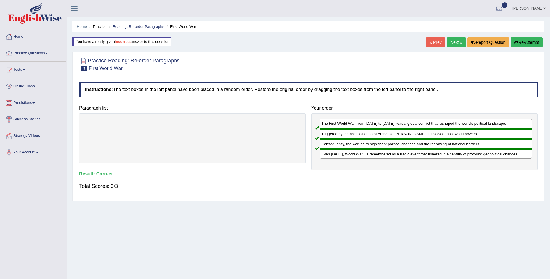
click at [455, 39] on link "Next »" at bounding box center [455, 42] width 19 height 10
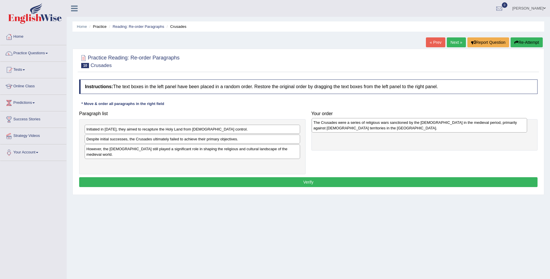
drag, startPoint x: 219, startPoint y: 151, endPoint x: 446, endPoint y: 125, distance: 228.3
click at [446, 125] on div "The Crusades were a series of religious wars sanctioned by the Latin Church in …" at bounding box center [418, 125] width 215 height 14
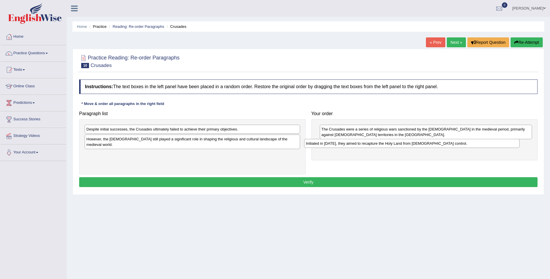
drag, startPoint x: 211, startPoint y: 129, endPoint x: 430, endPoint y: 143, distance: 219.7
click at [430, 143] on div "Initiated in [DATE], they aimed to recapture the Holy Land from [DEMOGRAPHIC_DA…" at bounding box center [411, 143] width 215 height 9
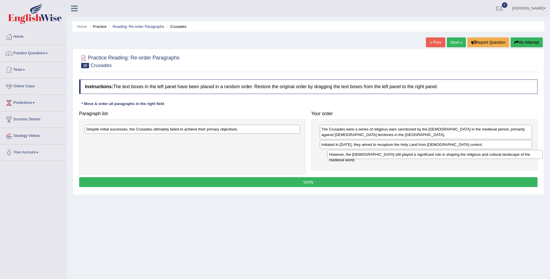
drag, startPoint x: 246, startPoint y: 140, endPoint x: 489, endPoint y: 155, distance: 242.9
click at [489, 155] on div "However, the [DEMOGRAPHIC_DATA] still played a significant role in shaping the …" at bounding box center [434, 154] width 215 height 9
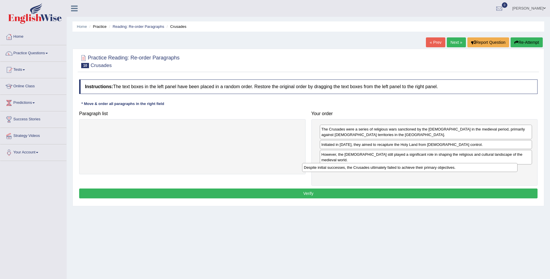
drag, startPoint x: 269, startPoint y: 129, endPoint x: 486, endPoint y: 168, distance: 220.6
click at [486, 168] on div "Despite initial successes, the Crusades ultimately failed to achieve their prim…" at bounding box center [409, 167] width 215 height 9
click at [408, 188] on button "Verify" at bounding box center [308, 193] width 458 height 10
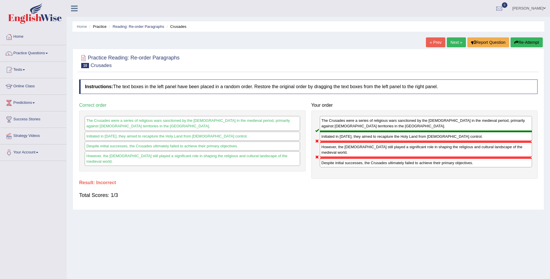
click at [531, 40] on button "Re-Attempt" at bounding box center [526, 42] width 32 height 10
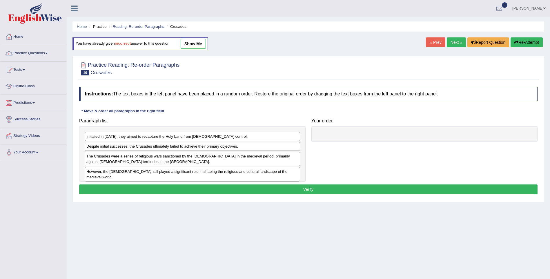
click at [532, 41] on button "Re-Attempt" at bounding box center [526, 42] width 32 height 10
drag, startPoint x: 134, startPoint y: 179, endPoint x: 178, endPoint y: 196, distance: 46.7
click at [170, 192] on div "Instructions: The text boxes in the left panel have been placed in a random ord…" at bounding box center [308, 141] width 461 height 115
click at [226, 187] on button "Verify" at bounding box center [308, 189] width 458 height 10
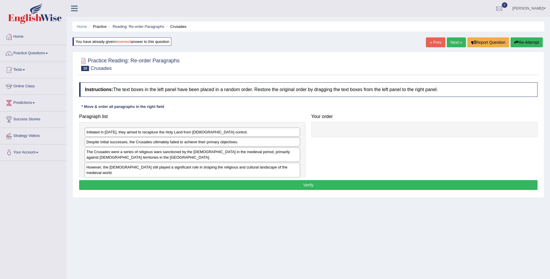
click at [177, 148] on div "The Crusades were a series of religious wars sanctioned by the Latin Church in …" at bounding box center [192, 154] width 215 height 14
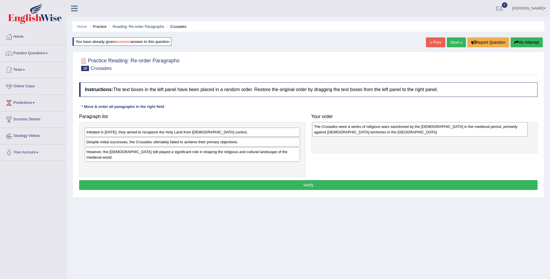
drag, startPoint x: 177, startPoint y: 154, endPoint x: 404, endPoint y: 128, distance: 228.8
click at [404, 128] on div "The Crusades were a series of religious wars sanctioned by the Latin Church in …" at bounding box center [419, 129] width 215 height 14
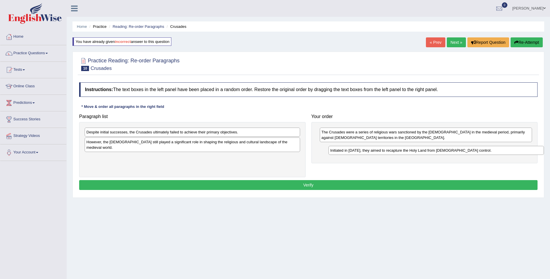
drag, startPoint x: 166, startPoint y: 133, endPoint x: 409, endPoint y: 151, distance: 244.3
click at [409, 151] on div "Initiated in 1095, they aimed to recapture the Holy Land from Muslim control." at bounding box center [435, 150] width 215 height 9
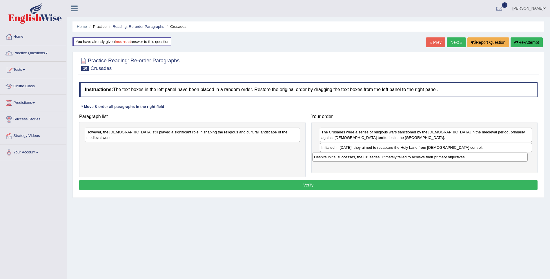
drag, startPoint x: 204, startPoint y: 132, endPoint x: 431, endPoint y: 157, distance: 228.8
click at [431, 157] on div "Despite initial successes, the Crusades ultimately failed to achieve their prim…" at bounding box center [419, 156] width 215 height 9
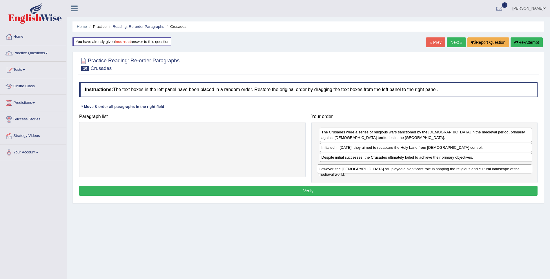
drag, startPoint x: 195, startPoint y: 134, endPoint x: 427, endPoint y: 171, distance: 234.9
click at [427, 171] on div "However, the Crusades still played a significant role in shaping the religious …" at bounding box center [424, 168] width 215 height 9
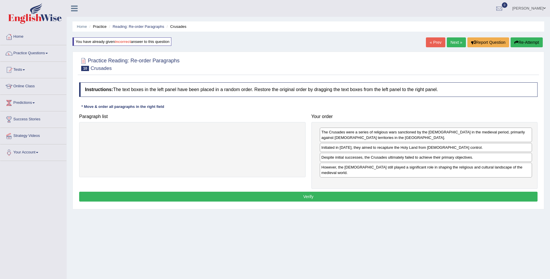
click at [313, 191] on button "Verify" at bounding box center [308, 196] width 458 height 10
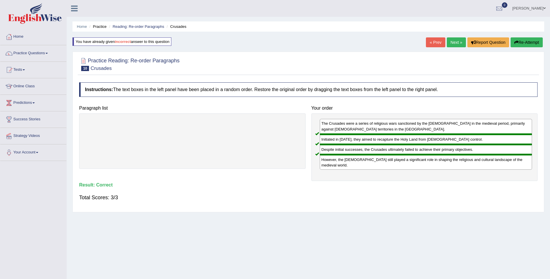
click at [457, 41] on link "Next »" at bounding box center [455, 42] width 19 height 10
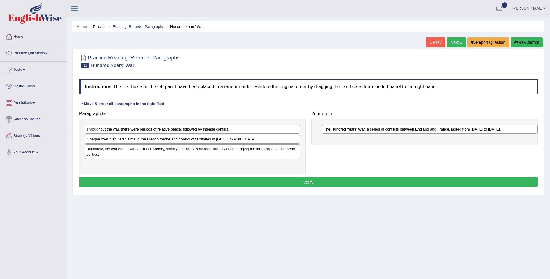
drag, startPoint x: 152, startPoint y: 168, endPoint x: 390, endPoint y: 131, distance: 241.1
click at [390, 131] on div "The Hundred Years' War, a series of conflicts between England and France, laste…" at bounding box center [429, 129] width 215 height 9
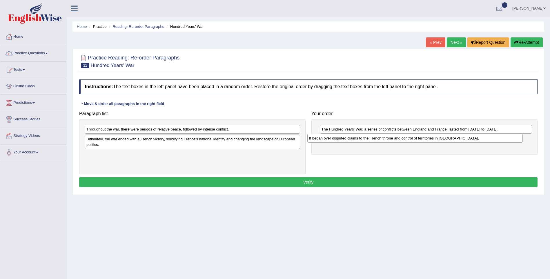
drag, startPoint x: 211, startPoint y: 140, endPoint x: 434, endPoint y: 139, distance: 222.5
click at [434, 139] on div "It began over disputed claims to the French throne and control of territories i…" at bounding box center [414, 138] width 215 height 9
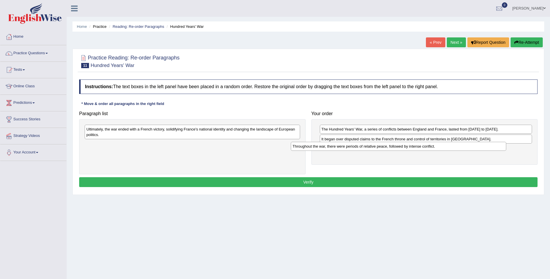
drag, startPoint x: 272, startPoint y: 130, endPoint x: 478, endPoint y: 147, distance: 206.7
click at [478, 147] on div "Throughout the war, there were periods of relative peace, followed by intense c…" at bounding box center [398, 146] width 215 height 9
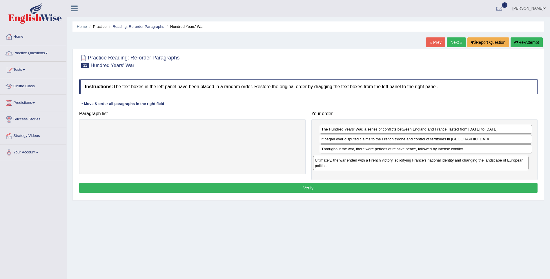
drag, startPoint x: 279, startPoint y: 128, endPoint x: 508, endPoint y: 159, distance: 230.4
click at [508, 159] on div "Ultimately, the war ended with a French victory, solidifying France's national …" at bounding box center [420, 163] width 215 height 14
click at [318, 186] on button "Verify" at bounding box center [308, 188] width 458 height 10
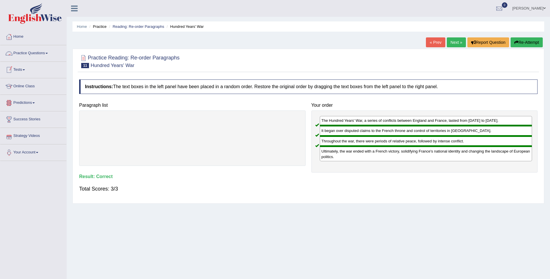
click at [48, 53] on span at bounding box center [46, 53] width 2 height 1
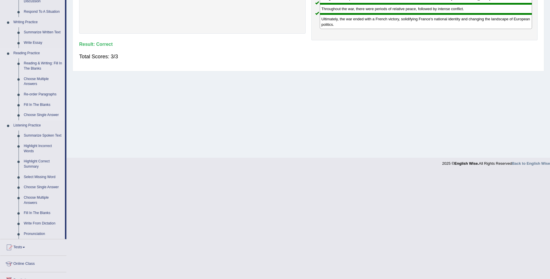
scroll to position [135, 0]
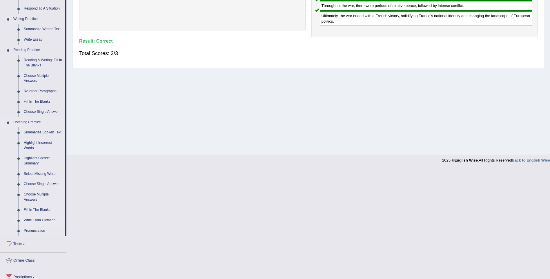
click at [40, 221] on link "Write From Dictation" at bounding box center [43, 220] width 44 height 10
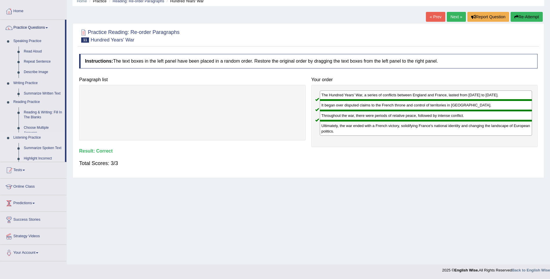
scroll to position [25, 0]
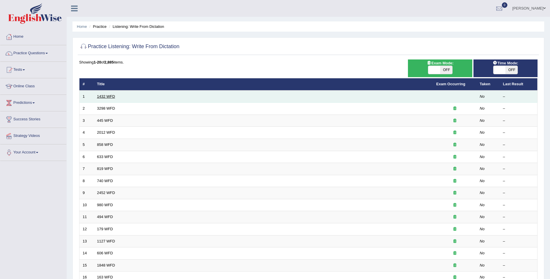
click at [109, 96] on link "1432 WFD" at bounding box center [106, 96] width 18 height 4
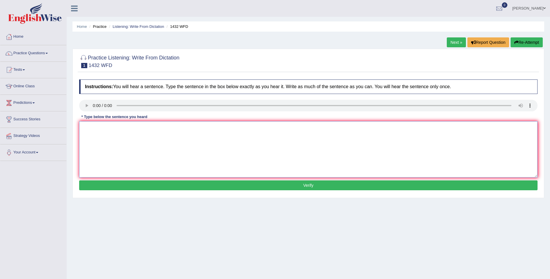
click at [112, 137] on textarea at bounding box center [308, 149] width 458 height 56
type textarea "More physical activity is beneficial to your health."
click at [159, 181] on button "Verify" at bounding box center [308, 185] width 458 height 10
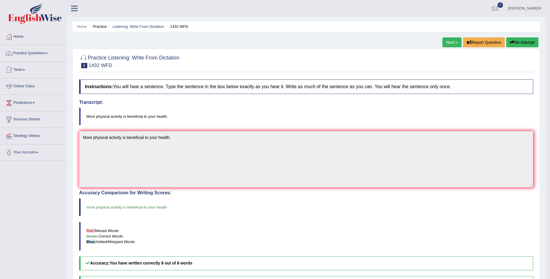
click at [452, 38] on link "Next »" at bounding box center [451, 42] width 19 height 10
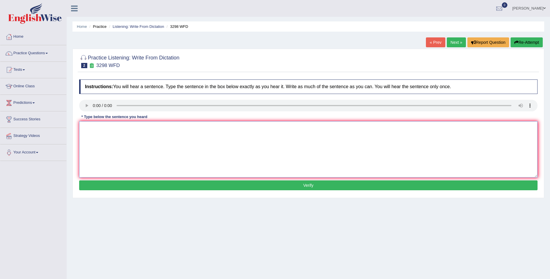
click at [92, 131] on textarea at bounding box center [308, 149] width 458 height 56
click at [164, 130] on textarea "Animal behaviour appeared to be simillar to" at bounding box center [308, 149] width 458 height 56
click at [138, 127] on textarea "Animal behaviour appeared to be simillar to that of humans" at bounding box center [308, 149] width 458 height 56
click at [166, 129] on textarea "Animal behaviour appeared to contain both be simillar to that of humans" at bounding box center [308, 149] width 458 height 56
click at [131, 125] on textarea "Animal behaviour appeared to contain both simillar to that of humans" at bounding box center [308, 149] width 458 height 56
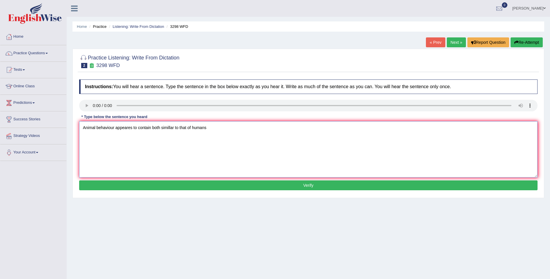
click at [179, 127] on textarea "Animal behaviour appeares to contain both simillar to that of humans" at bounding box center [308, 149] width 458 height 56
click at [210, 127] on textarea "Animal behaviour appeares to contain both simillar and distinct aspect that of …" at bounding box center [308, 149] width 458 height 56
click at [242, 126] on textarea "Animal behaviour appeares to contain both simillar and distinct aspect to that …" at bounding box center [308, 149] width 458 height 56
type textarea "Animal behaviour appeares to contain both simillar and distinct aspect to that …"
click at [224, 185] on button "Verify" at bounding box center [308, 185] width 458 height 10
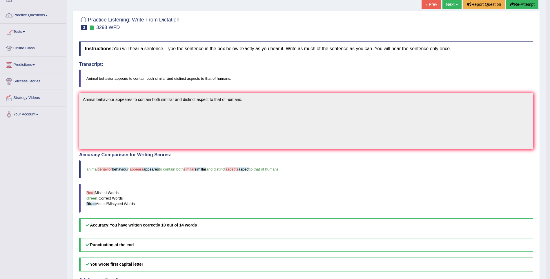
scroll to position [39, 0]
